Goal: Transaction & Acquisition: Purchase product/service

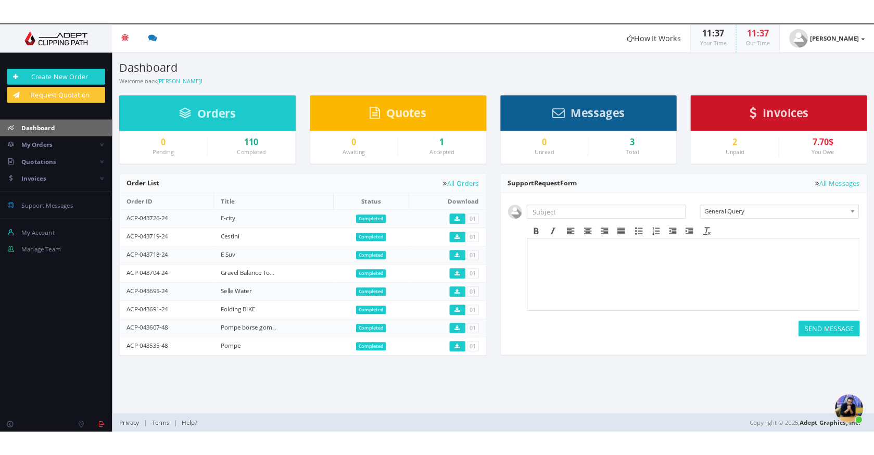
scroll to position [85, 0]
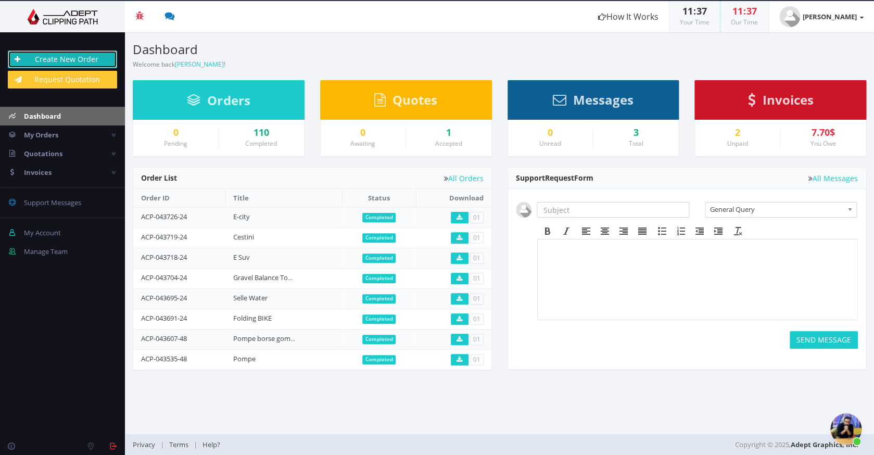
click at [74, 57] on link "Create New Order" at bounding box center [62, 59] width 109 height 18
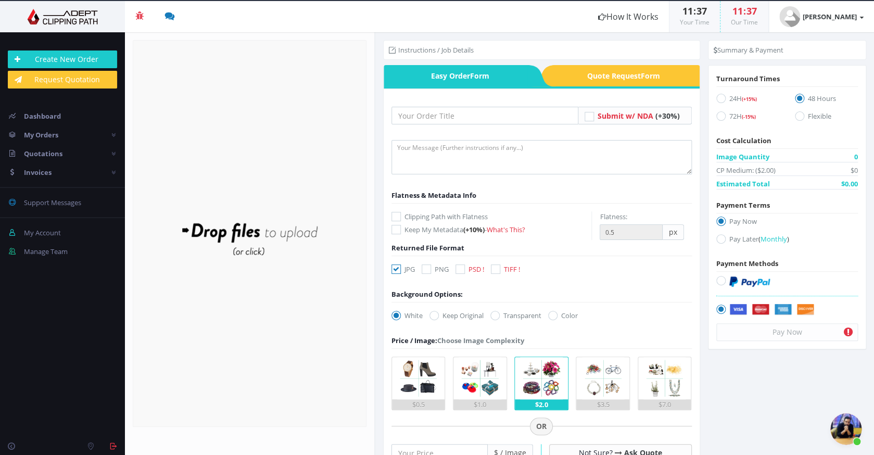
scroll to position [85, 0]
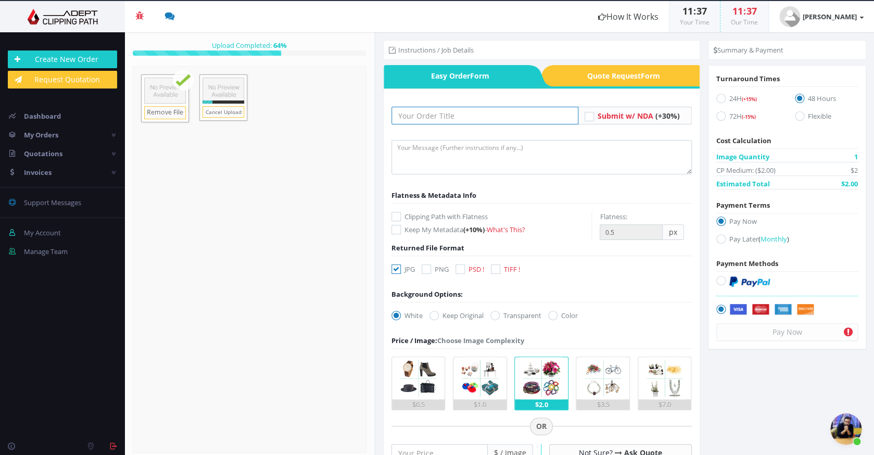
click at [508, 111] on input "text" at bounding box center [484, 116] width 187 height 18
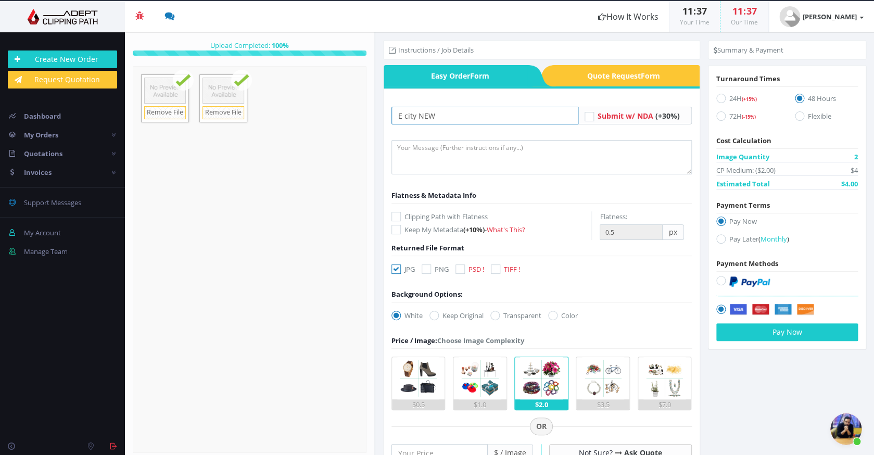
type input "E city NEW"
click at [460, 213] on label "Clipping Path with Flatness" at bounding box center [491, 216] width 200 height 10
click at [401, 213] on input "Clipping Path with Flatness" at bounding box center [397, 216] width 7 height 7
checkbox input "true"
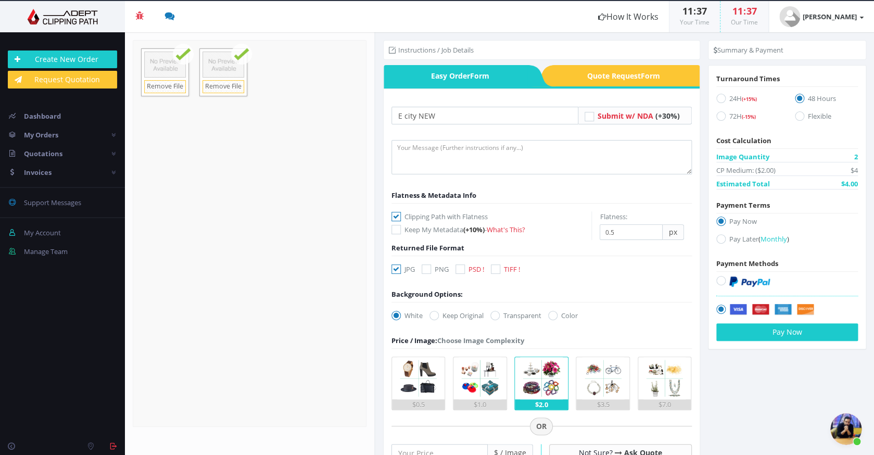
click at [458, 271] on icon at bounding box center [459, 268] width 9 height 9
click at [458, 271] on input "PSD !" at bounding box center [461, 269] width 7 height 7
checkbox input "true"
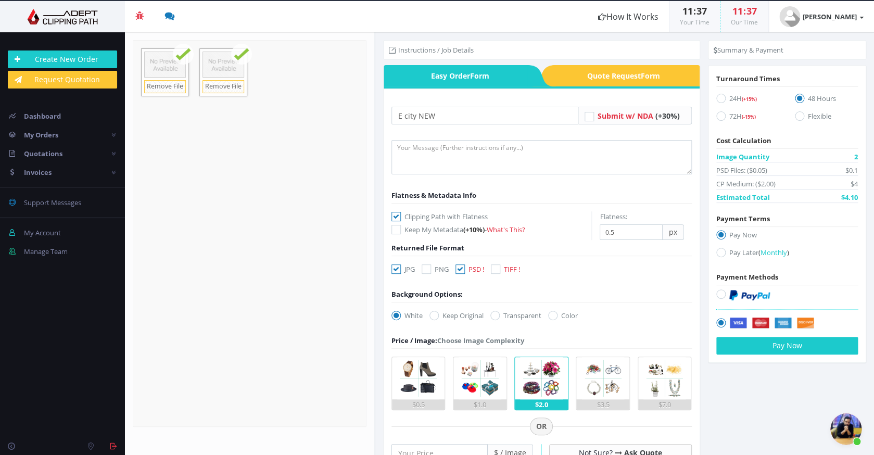
click at [399, 268] on icon at bounding box center [395, 268] width 9 height 9
click at [399, 268] on input "JPG" at bounding box center [397, 269] width 7 height 7
checkbox input "false"
click at [507, 315] on label "Transparent" at bounding box center [515, 315] width 51 height 10
click at [500, 315] on input "Transparent" at bounding box center [496, 315] width 7 height 7
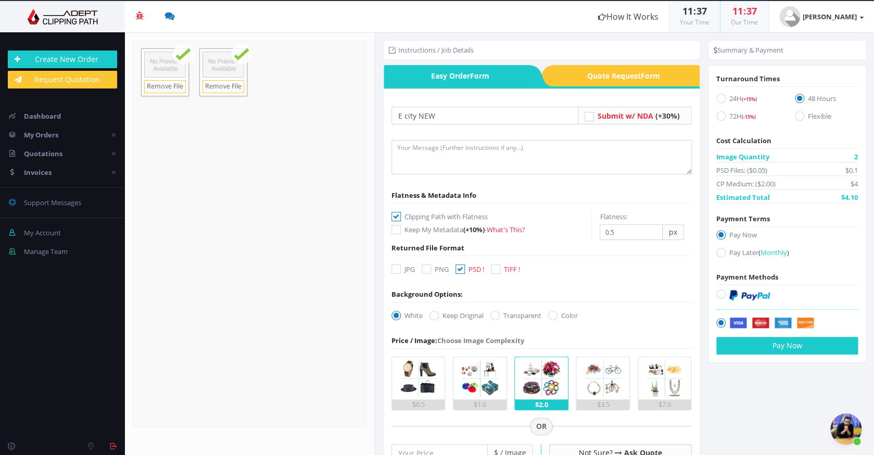
radio input "true"
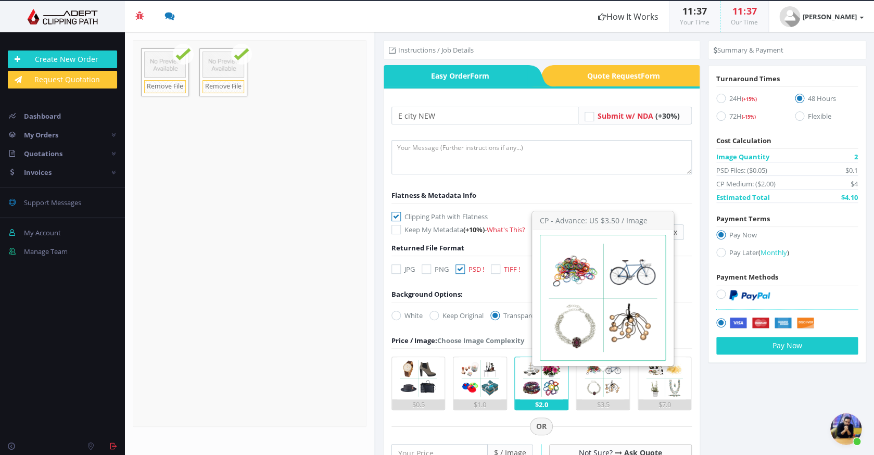
click at [608, 397] on img at bounding box center [603, 378] width 42 height 42
click at [0, 0] on input "$3.5" at bounding box center [0, 0] width 0 height 0
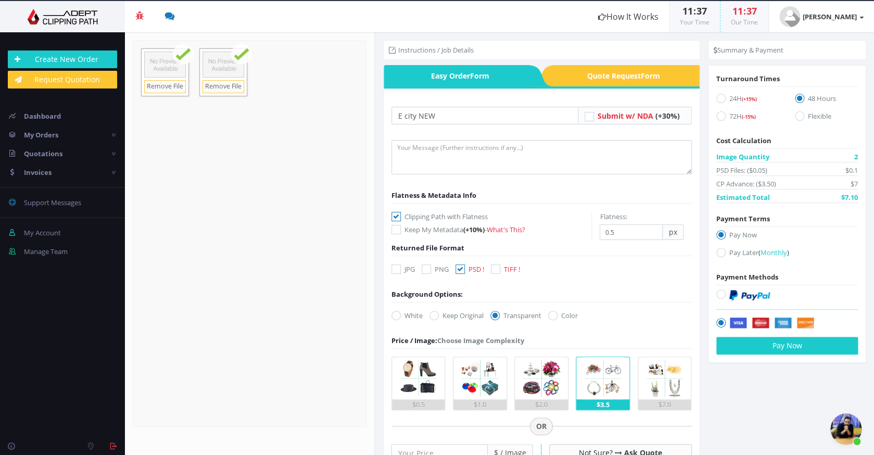
click at [723, 295] on icon at bounding box center [720, 293] width 9 height 9
click at [723, 295] on input "radio" at bounding box center [722, 294] width 7 height 7
radio input "true"
click at [719, 100] on icon at bounding box center [720, 98] width 9 height 9
click at [719, 100] on input "24H (+15%)" at bounding box center [722, 98] width 7 height 7
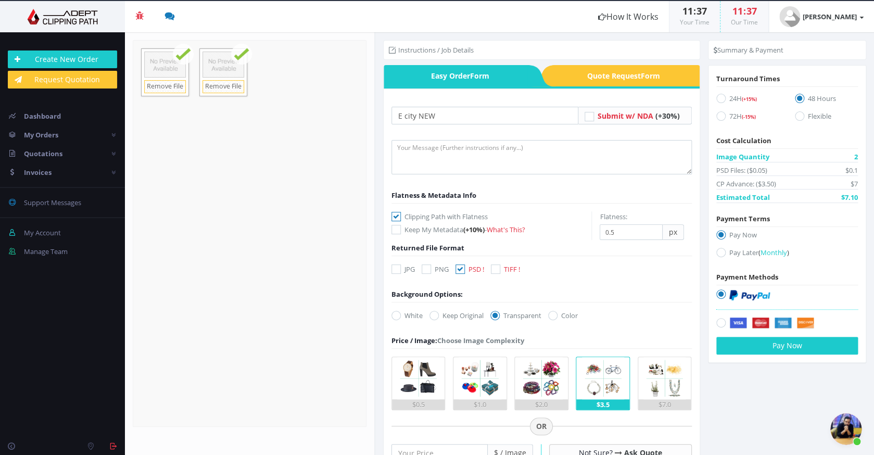
radio input "true"
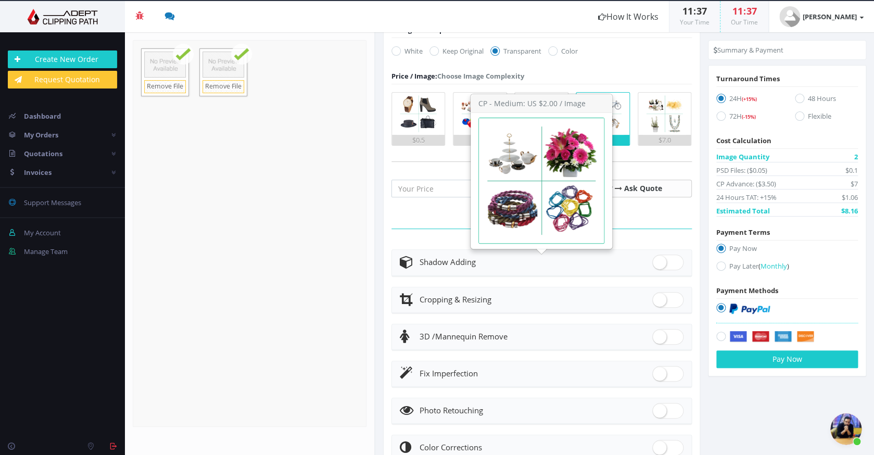
scroll to position [291, 0]
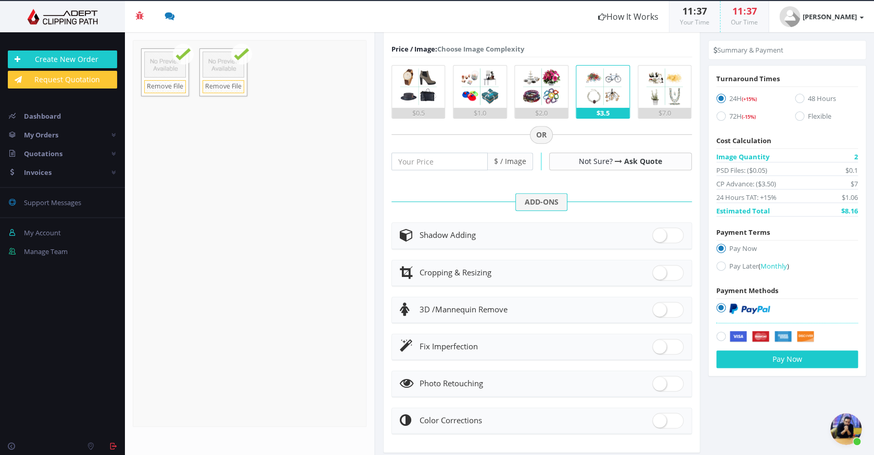
click at [675, 341] on span at bounding box center [667, 347] width 31 height 16
click at [659, 341] on input "checkbox" at bounding box center [655, 344] width 7 height 7
checkbox input "true"
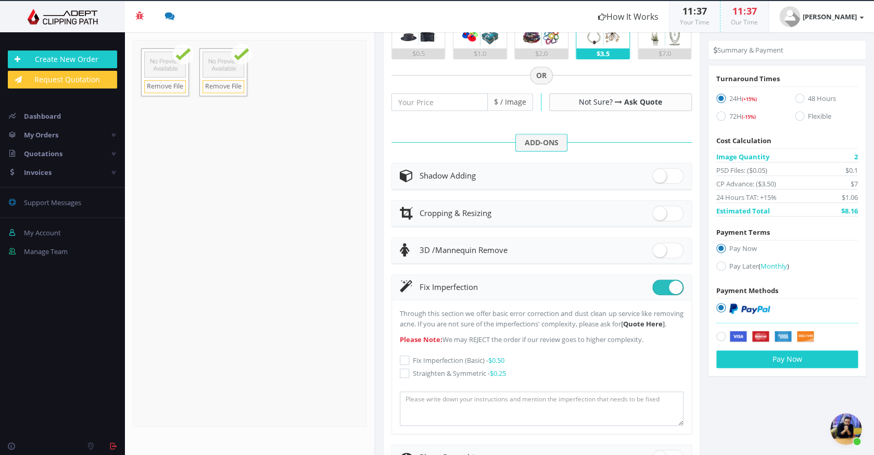
scroll to position [363, 0]
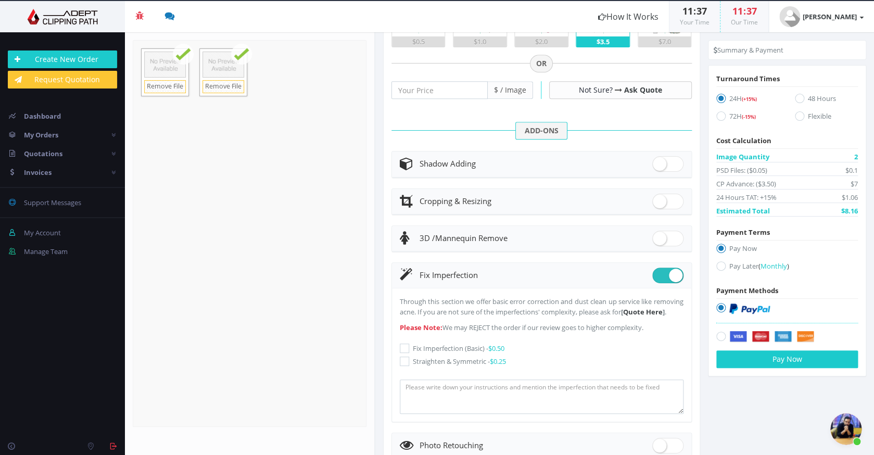
click at [467, 353] on label "Fix Imperfection (Basic) - $0.50" at bounding box center [542, 348] width 284 height 10
click at [409, 352] on input "Fix Imperfection (Basic) - $0.50" at bounding box center [405, 348] width 7 height 7
checkbox input "true"
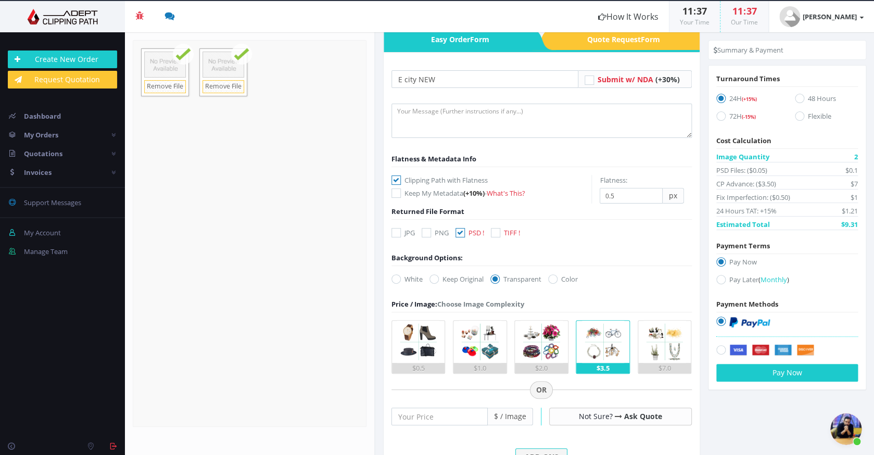
scroll to position [0, 0]
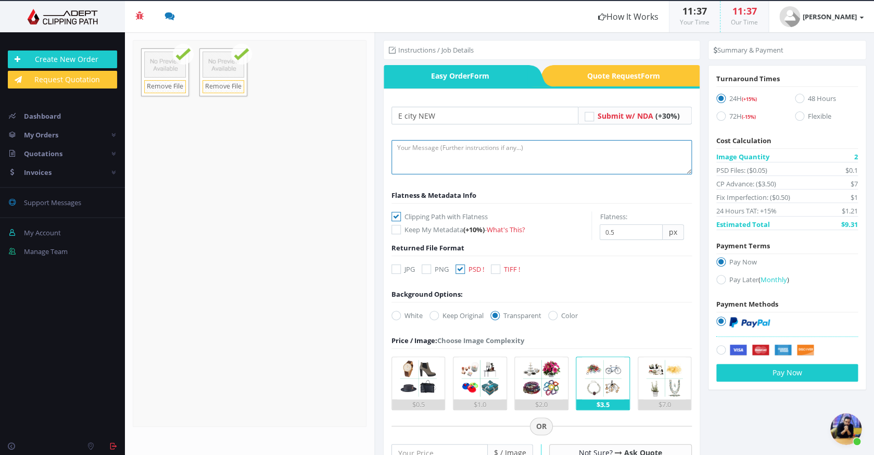
click at [492, 157] on textarea at bounding box center [541, 157] width 300 height 34
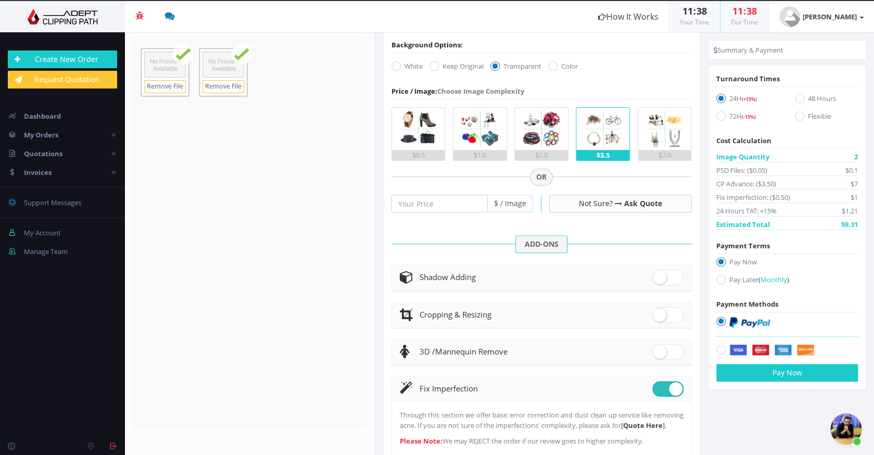
scroll to position [449, 0]
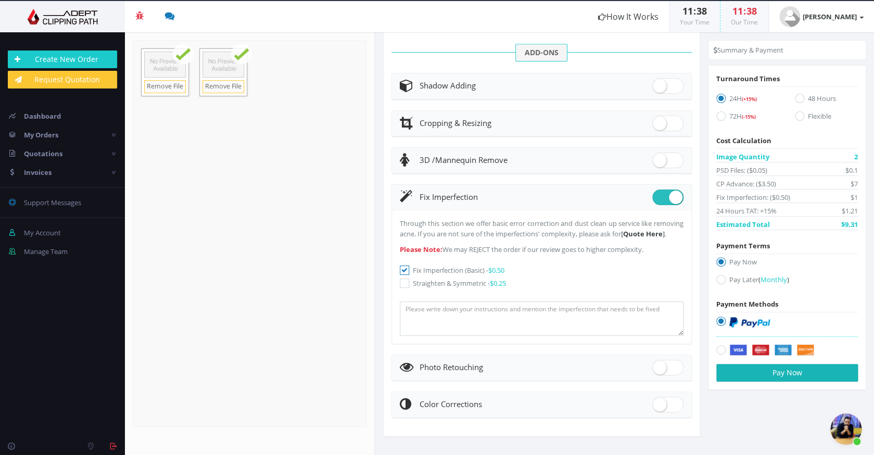
type textarea "Please i have emergency, i need these files today pleaseeeee !!!"
click at [801, 376] on button "Pay Now" at bounding box center [787, 373] width 142 height 18
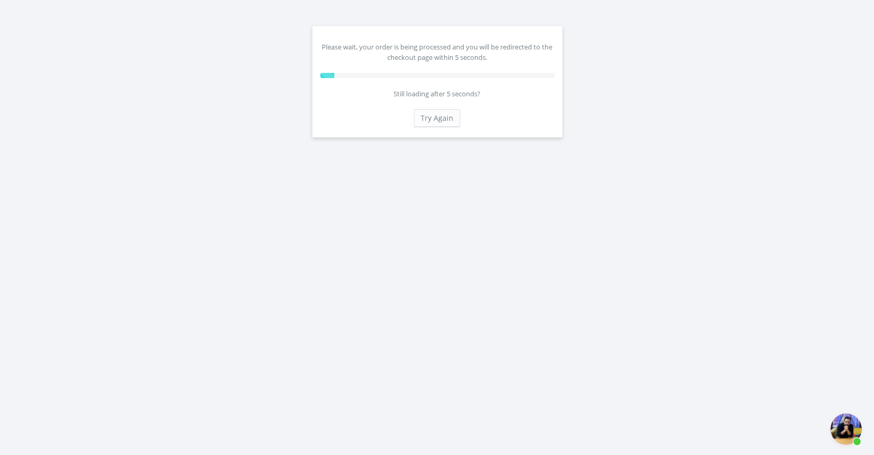
scroll to position [85, 0]
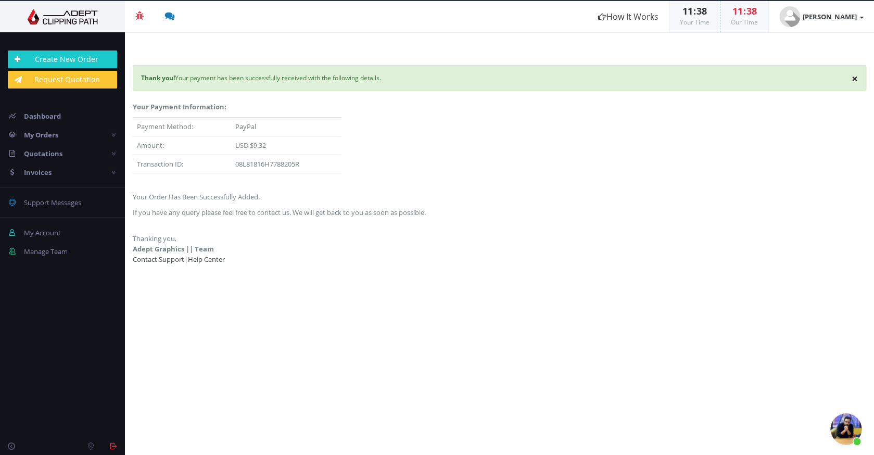
scroll to position [83, 0]
click at [87, 19] on img at bounding box center [62, 17] width 109 height 16
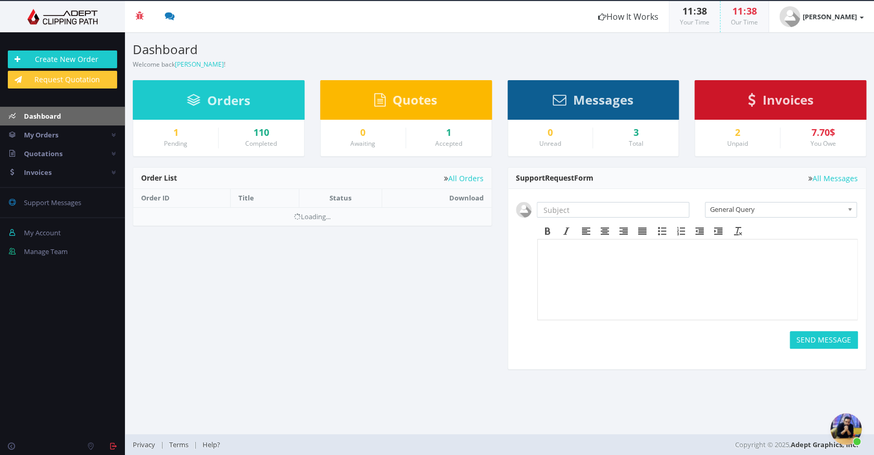
scroll to position [85, 0]
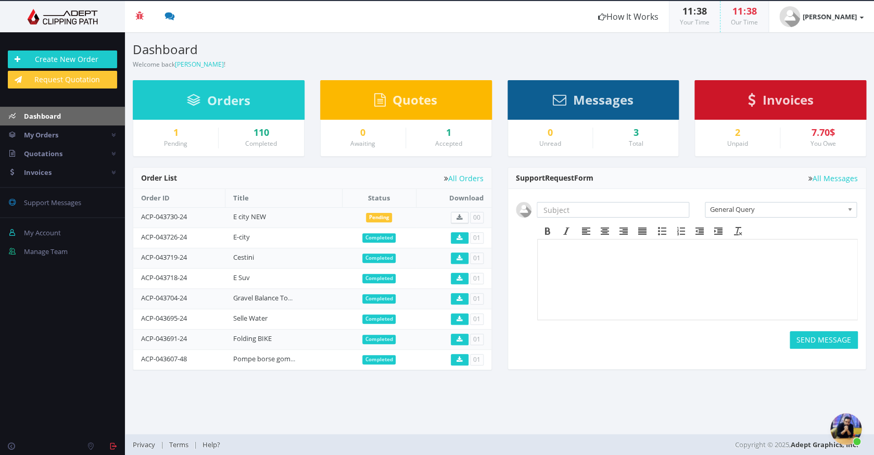
click at [836, 426] on span "Aprire la chat" at bounding box center [845, 428] width 31 height 31
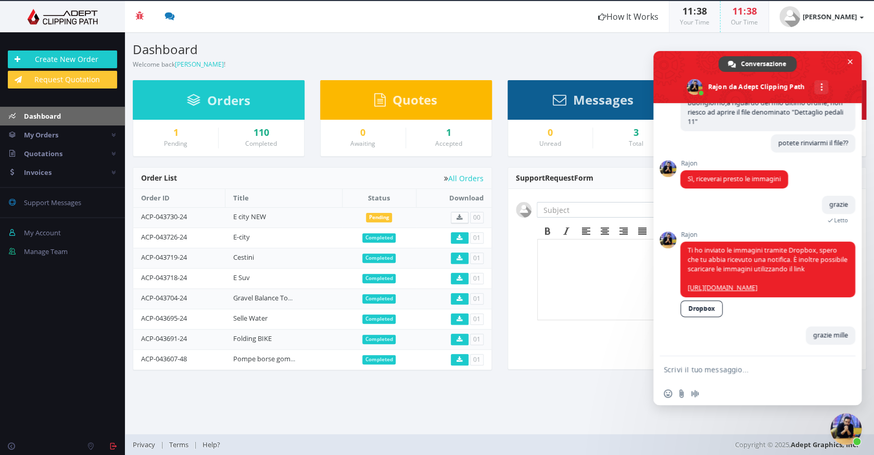
scroll to position [94, 0]
type textarea "i guys, i need help.."
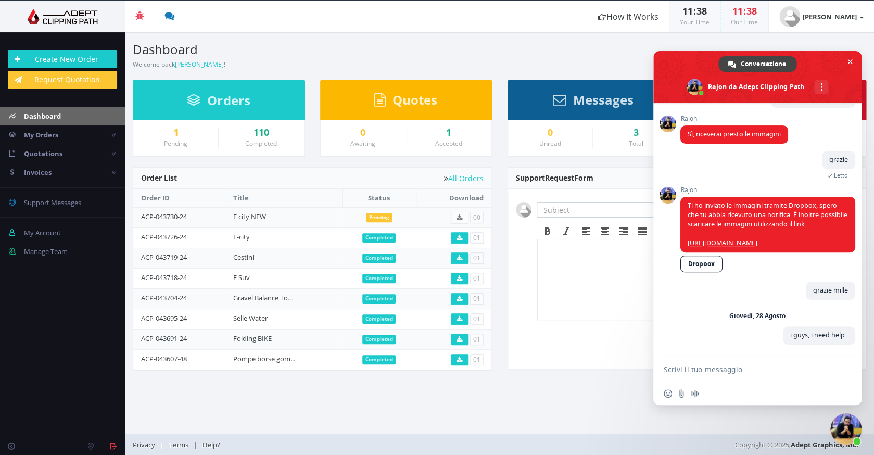
scroll to position [139, 0]
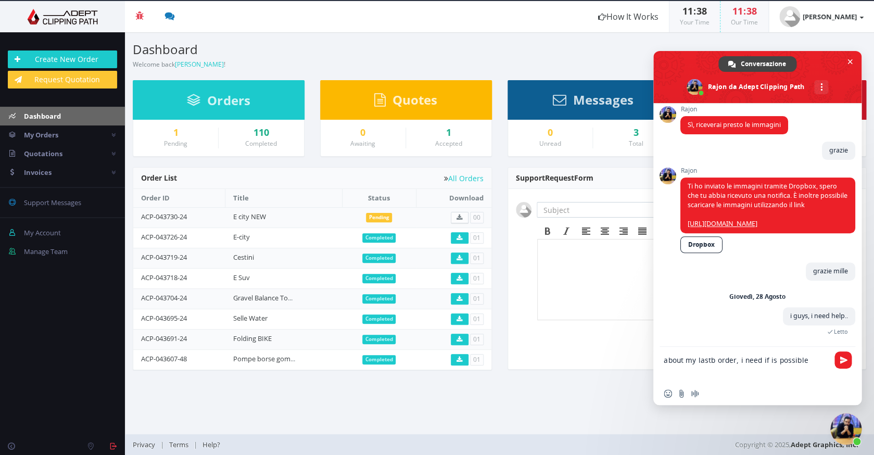
click at [713, 362] on textarea "about my lastb order, i need if is possible" at bounding box center [746, 364] width 167 height 35
click at [806, 361] on textarea "about my last order, i need if is possible" at bounding box center [746, 364] width 167 height 35
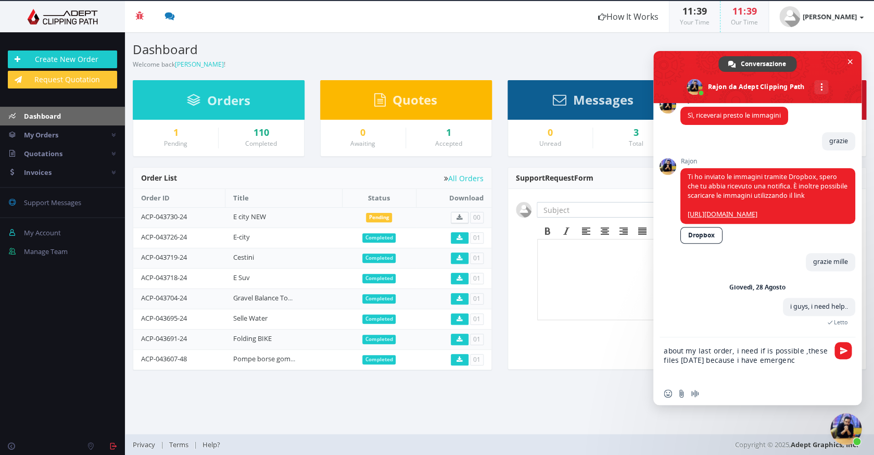
type textarea "about my last order, i need if is possible ,these files [DATE] because i have e…"
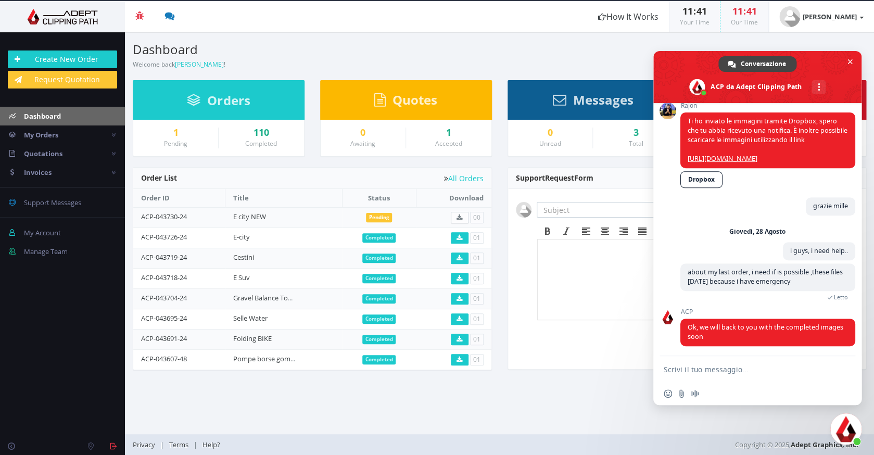
scroll to position [216, 0]
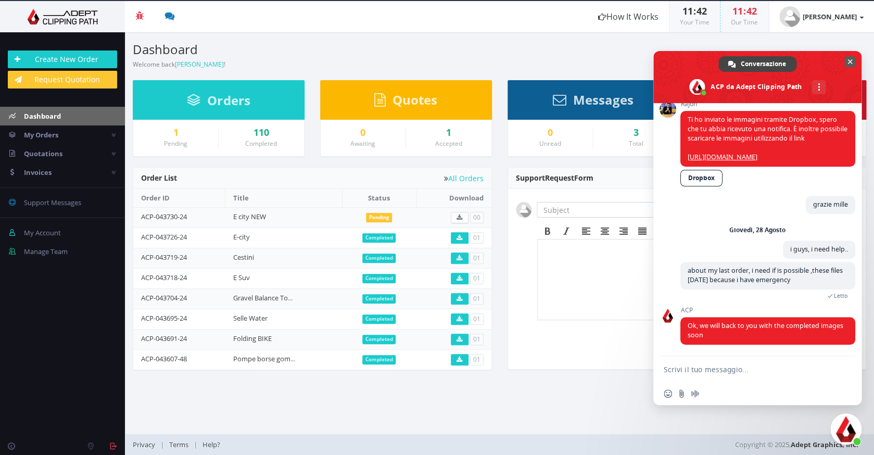
click at [850, 61] on span "Chiudere la chat" at bounding box center [849, 61] width 5 height 7
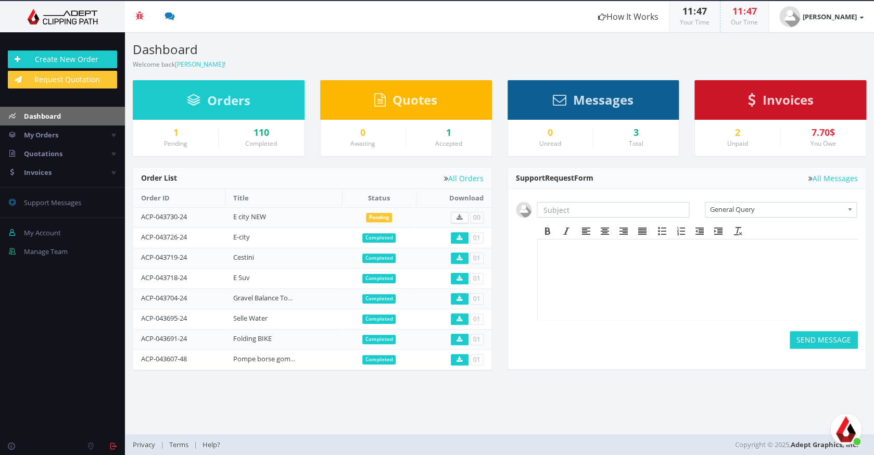
scroll to position [216, 0]
